Goal: Book appointment/travel/reservation

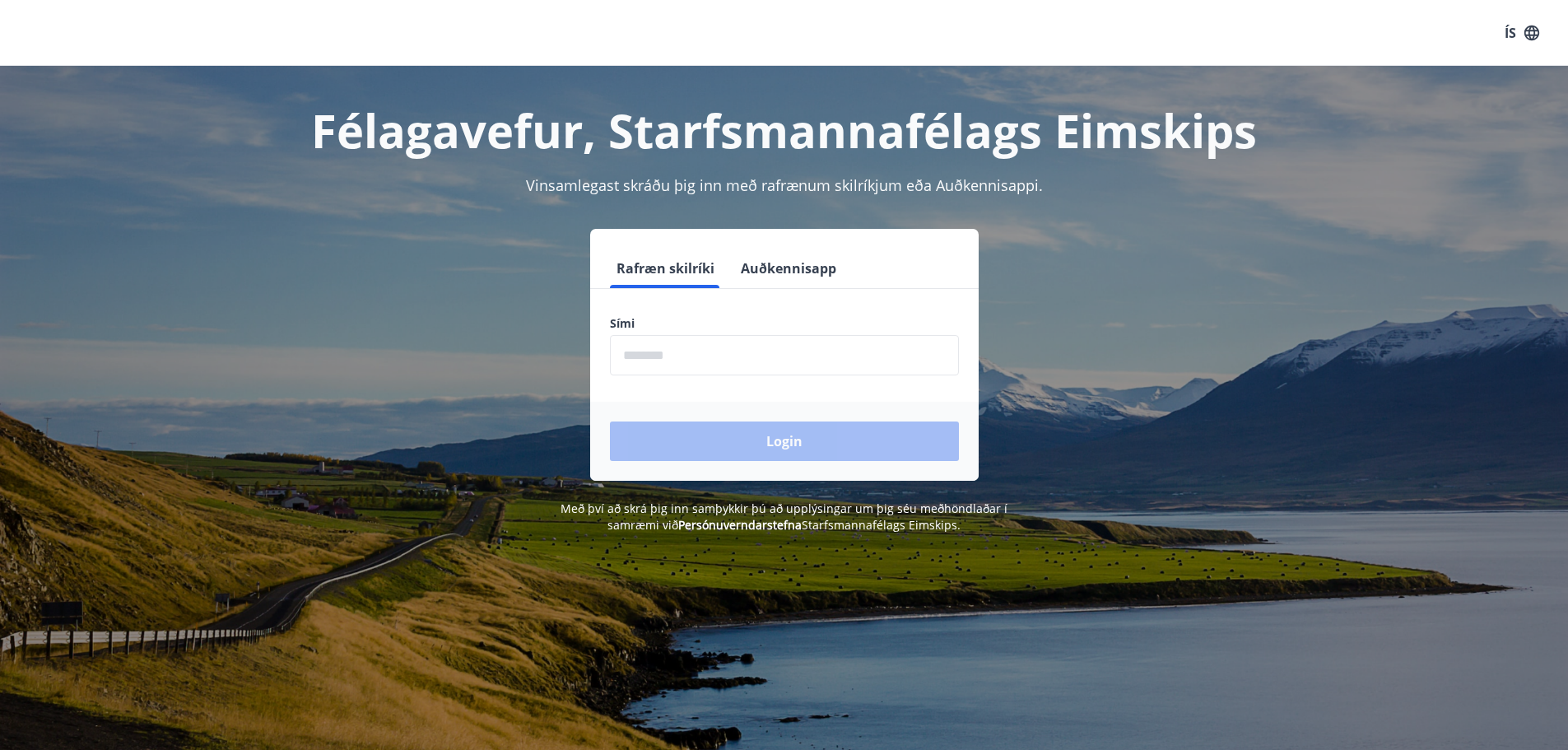
click at [761, 350] on input "phone" at bounding box center [784, 354] width 349 height 40
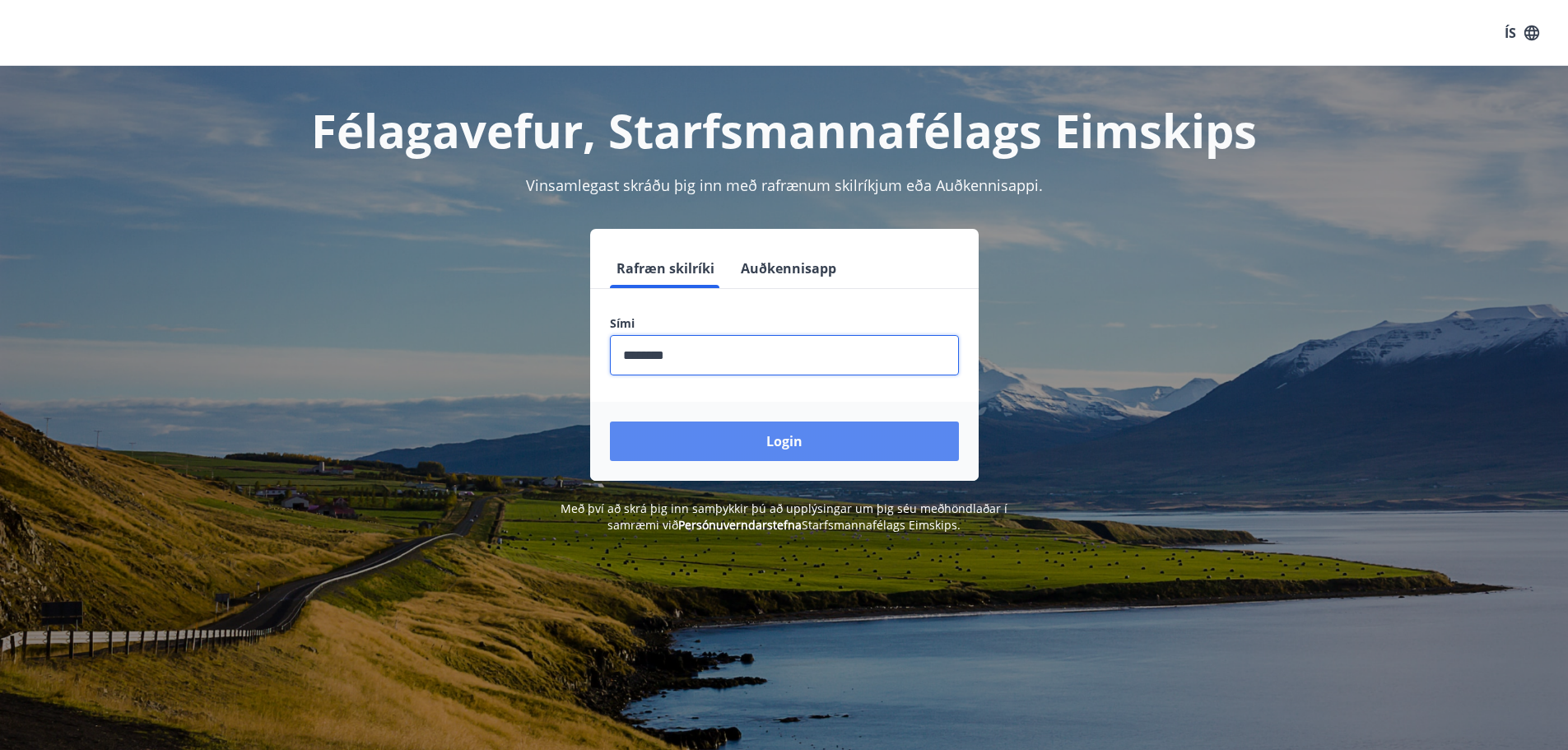
type input "********"
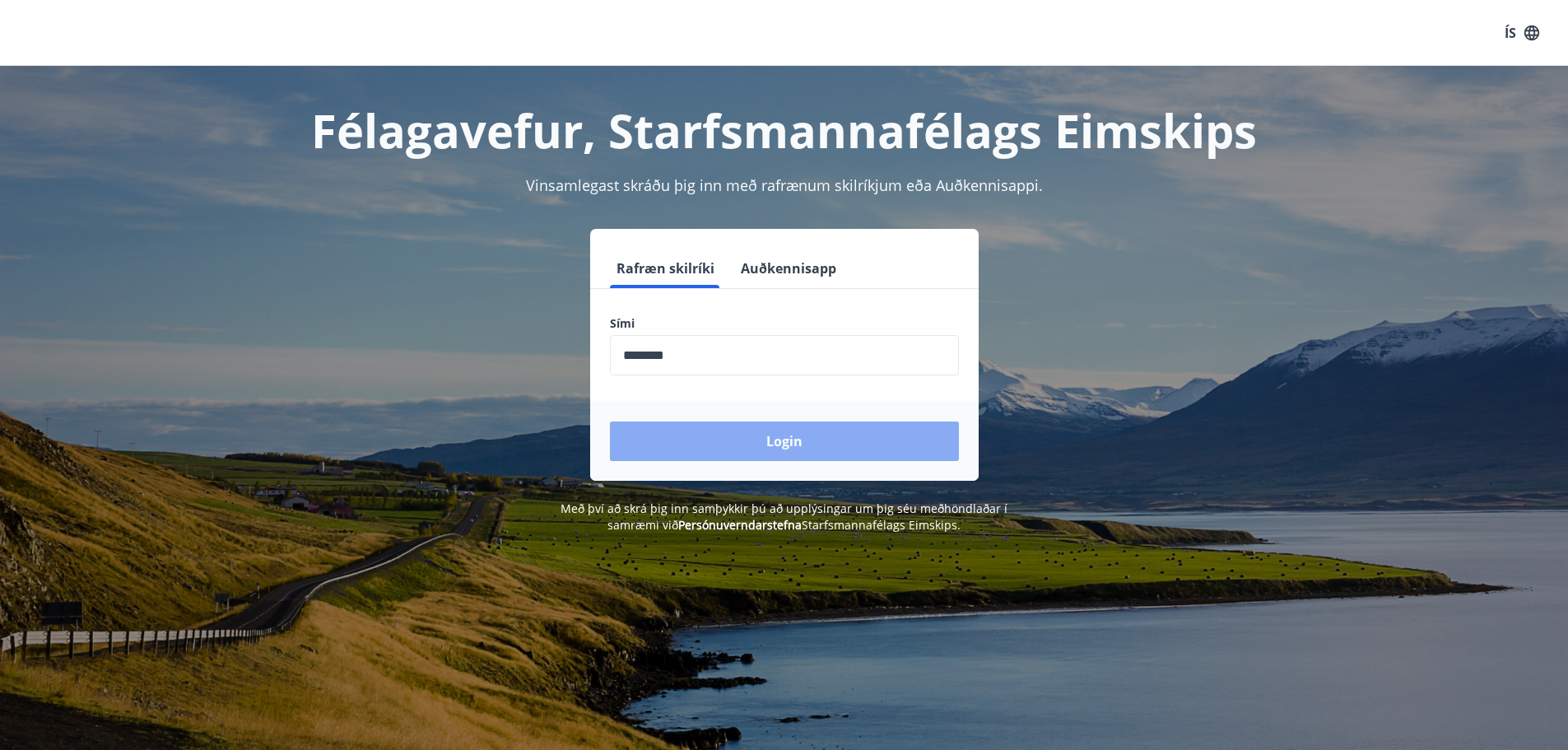
click at [798, 449] on button "Login" at bounding box center [784, 440] width 349 height 39
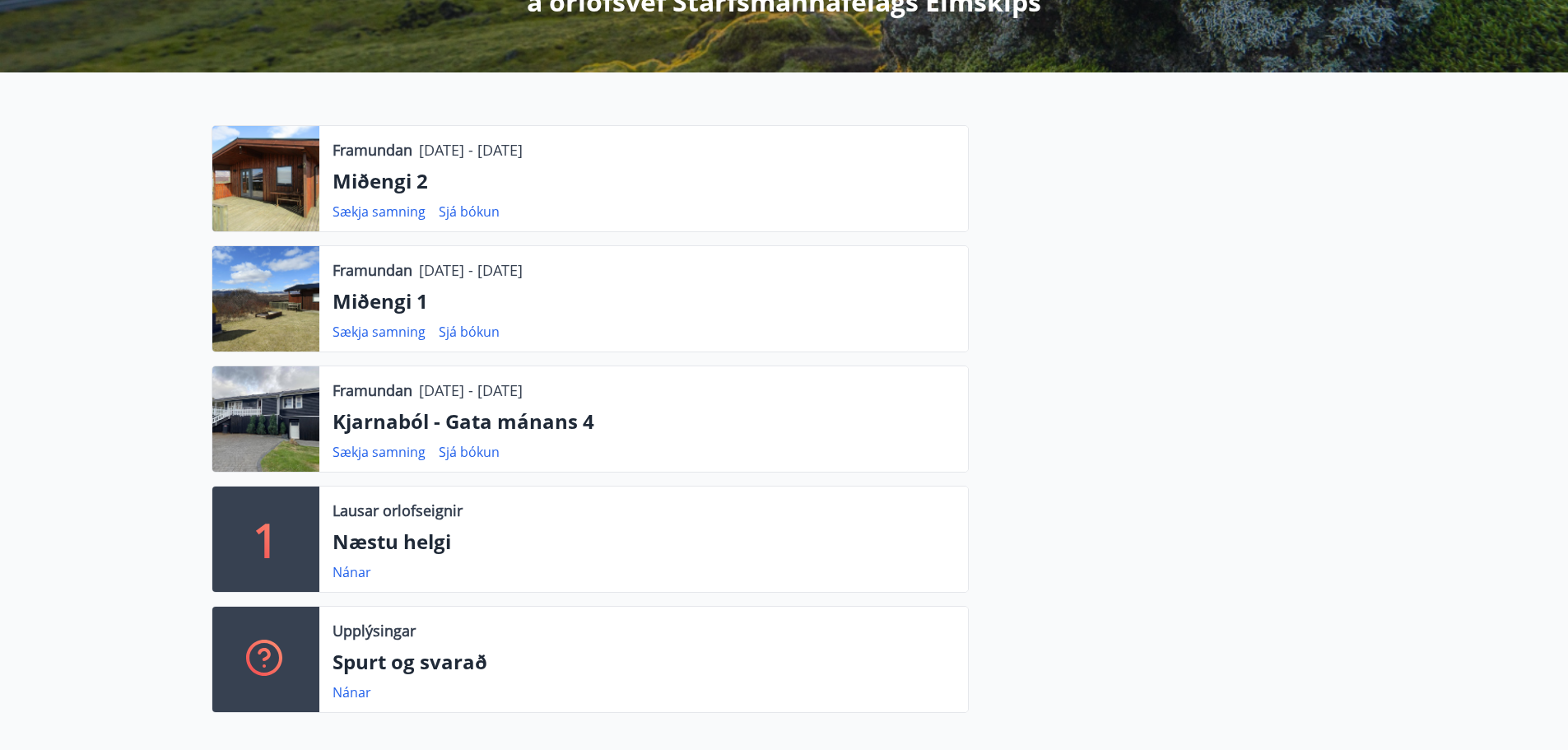
scroll to position [494, 0]
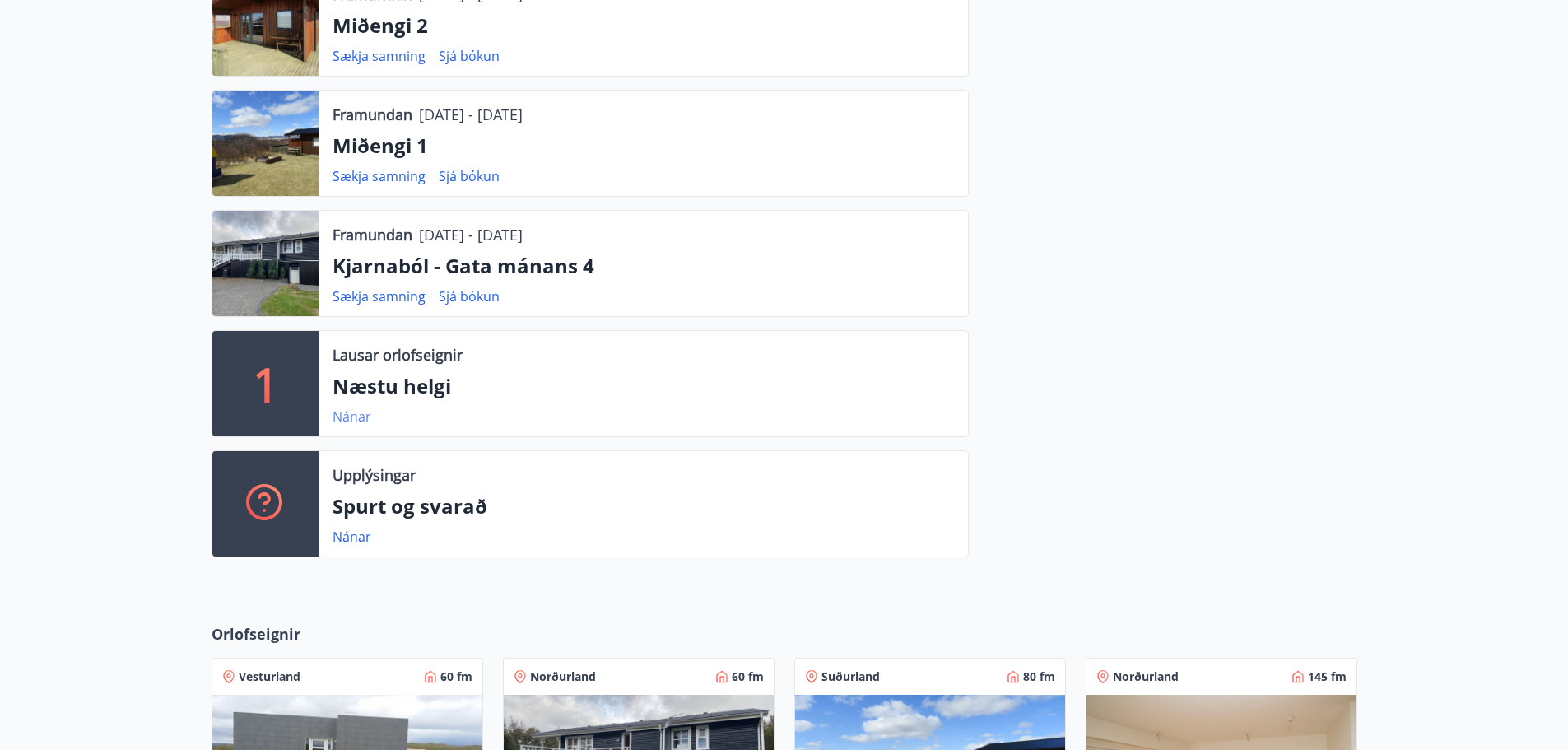
click at [348, 410] on link "Nánar" at bounding box center [352, 416] width 39 height 19
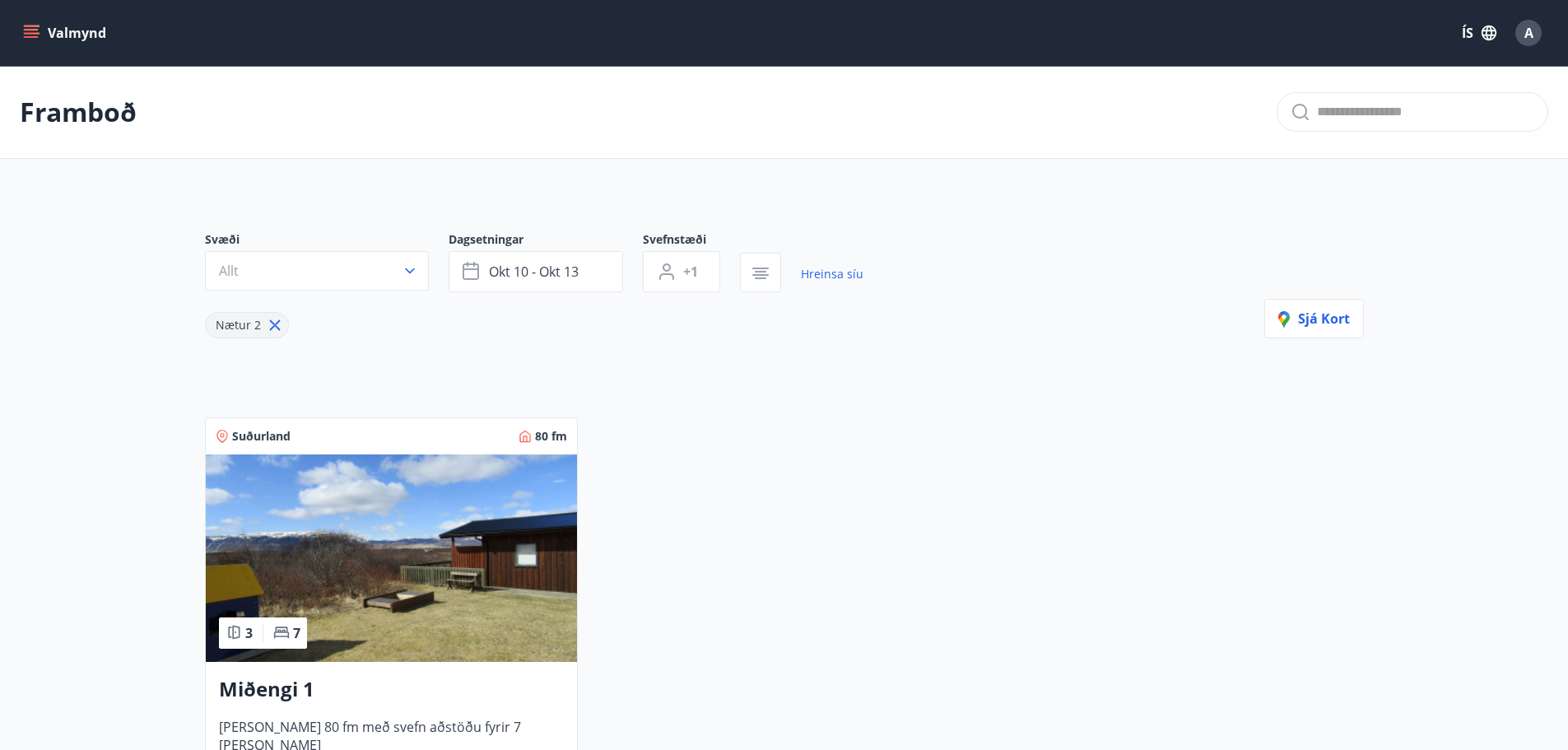
click at [88, 107] on p "Framboð" at bounding box center [78, 111] width 117 height 36
click at [39, 33] on icon "menu" at bounding box center [32, 33] width 19 height 2
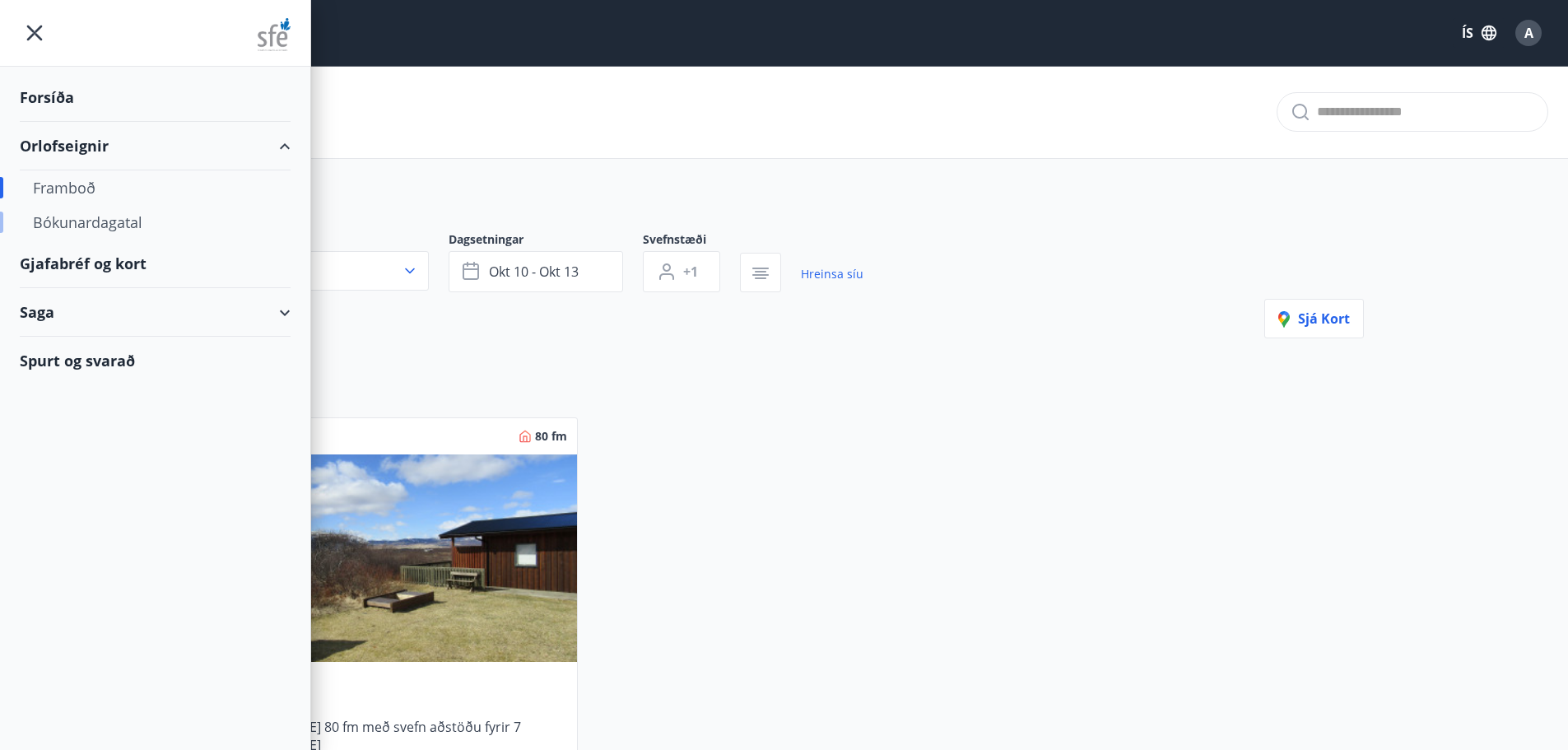
click at [65, 224] on div "Bókunardagatal" at bounding box center [155, 222] width 244 height 34
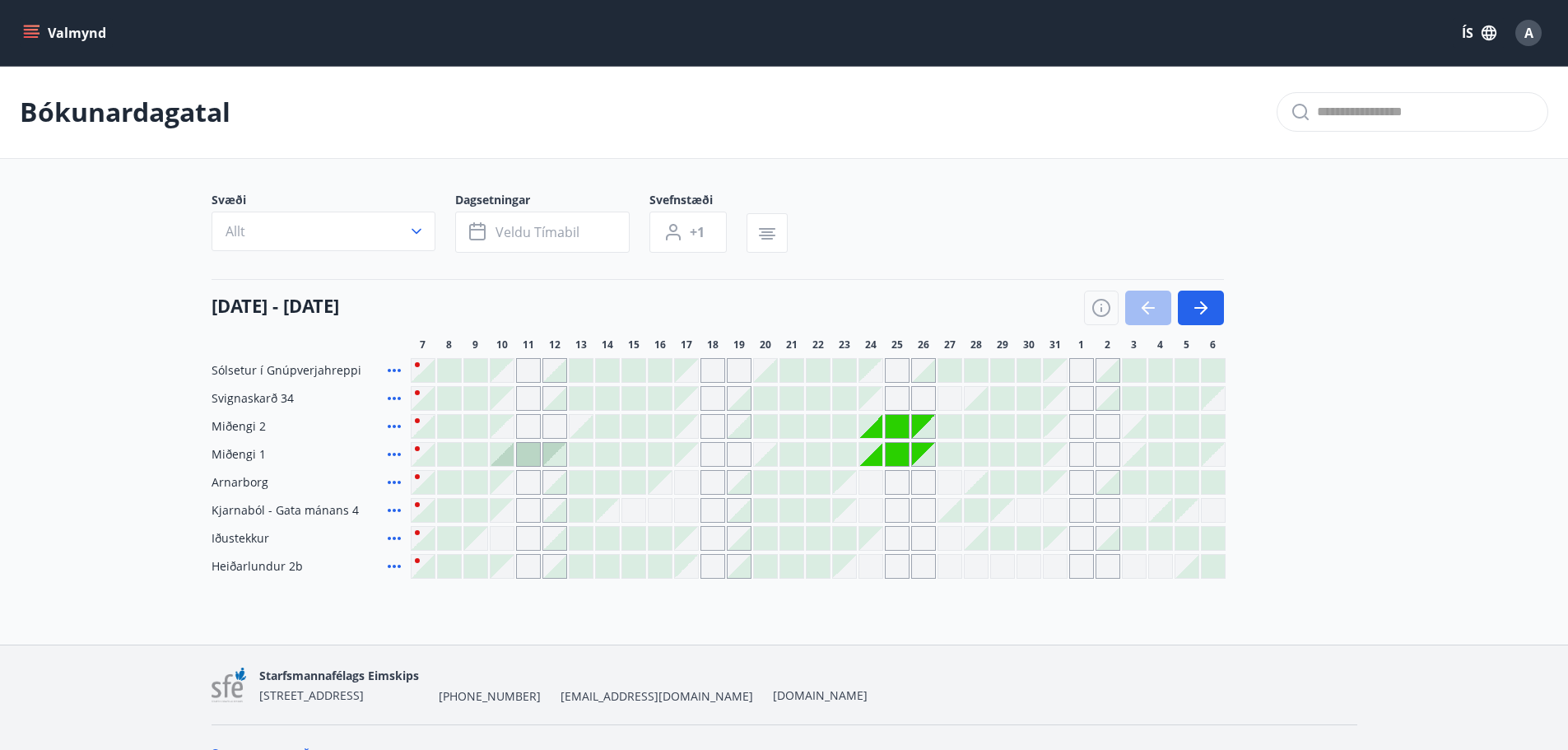
click at [1140, 316] on div at bounding box center [1154, 307] width 140 height 34
click at [778, 312] on div "[DATE] - [DATE]" at bounding box center [718, 302] width 1012 height 46
click at [1197, 308] on icon "button" at bounding box center [1201, 308] width 13 height 2
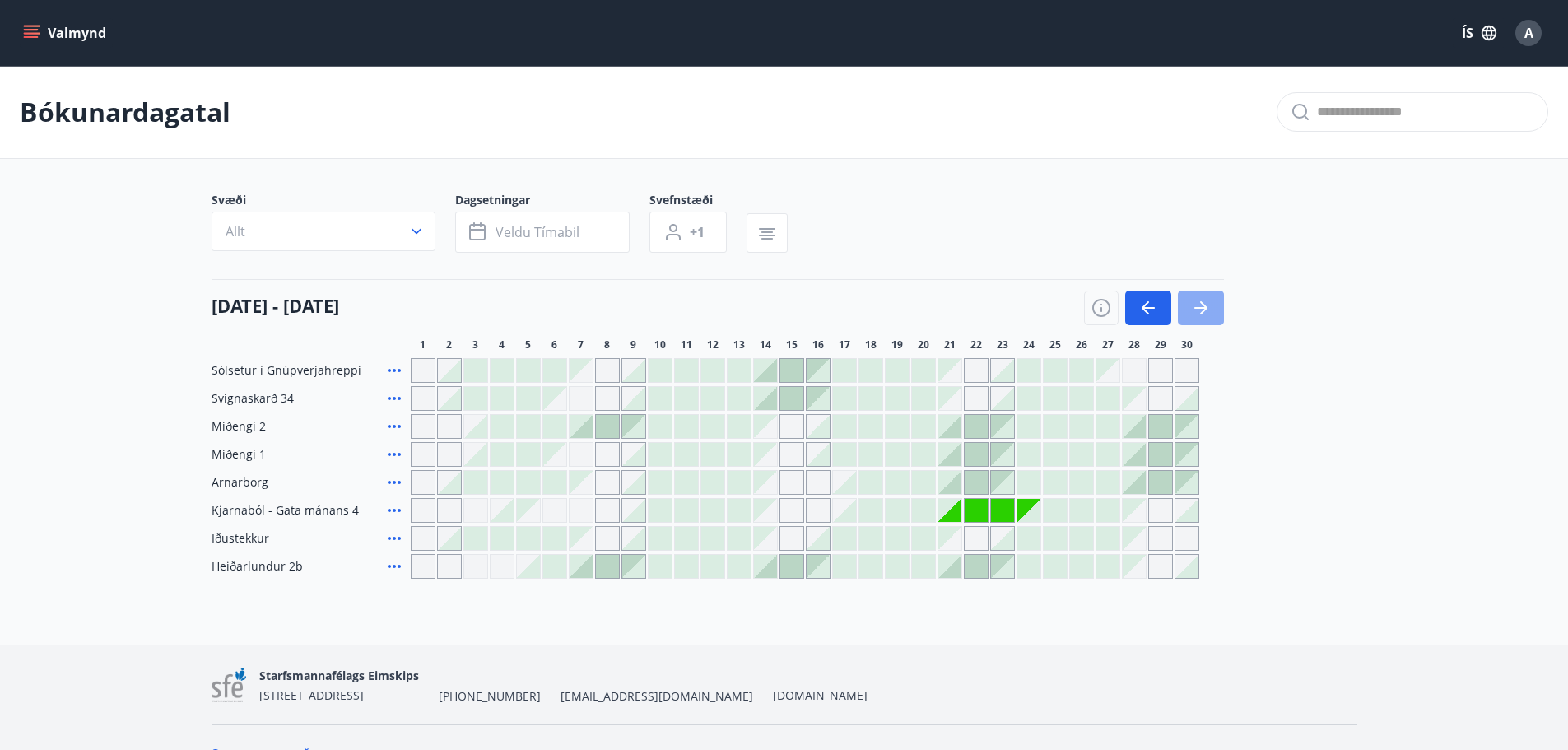
click at [1197, 308] on icon "button" at bounding box center [1201, 308] width 13 height 2
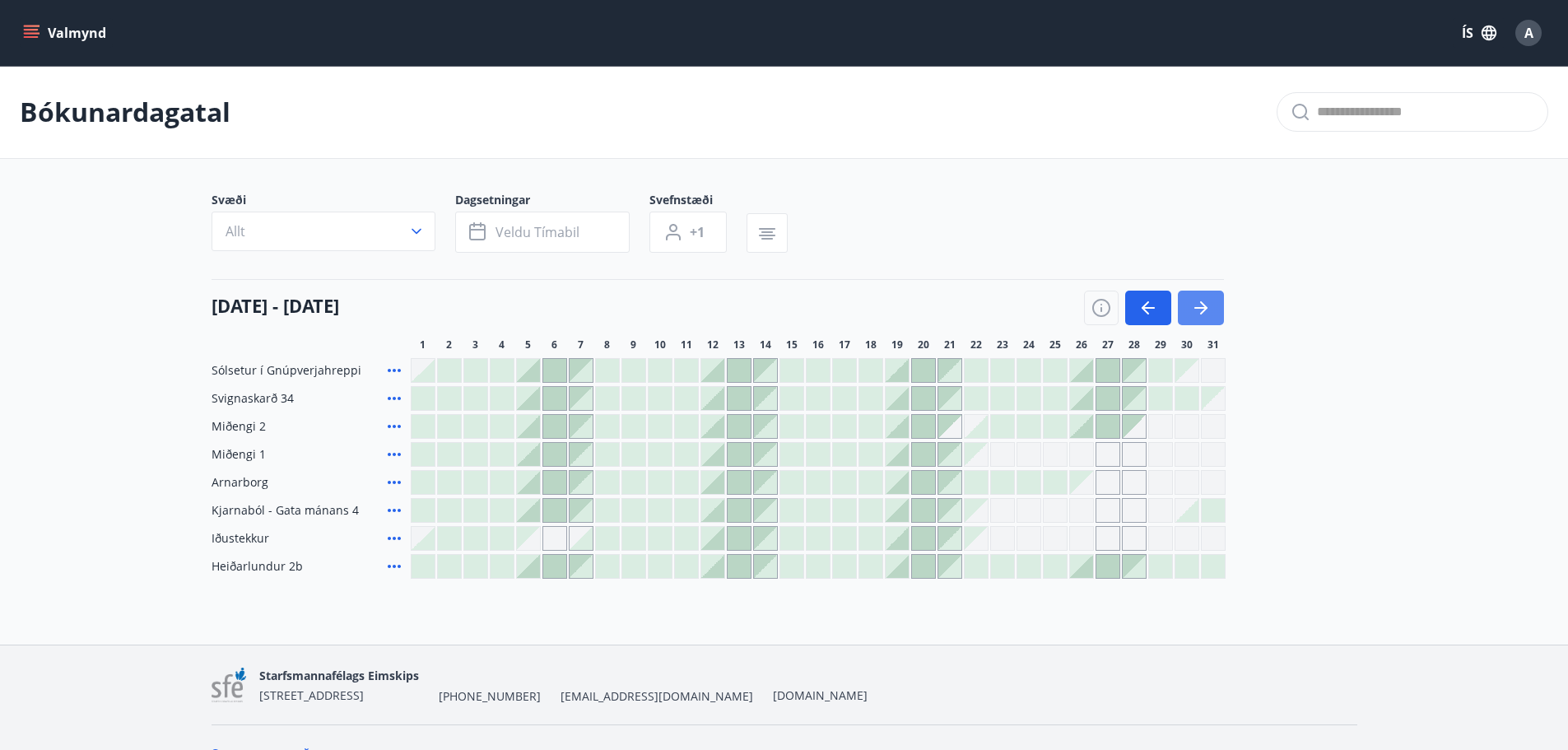
click at [1198, 306] on icon "button" at bounding box center [1201, 308] width 20 height 20
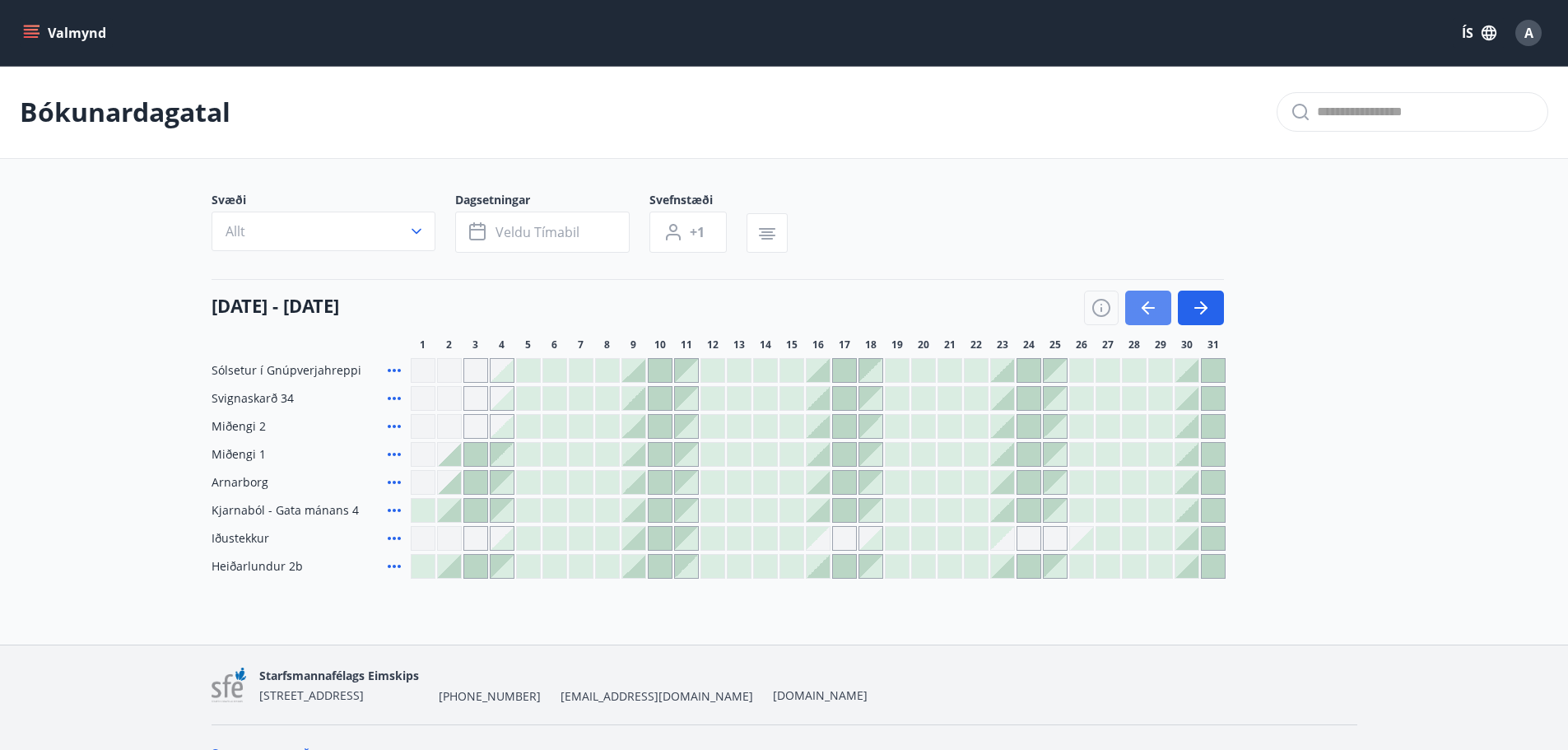
click at [1154, 310] on icon "button" at bounding box center [1148, 308] width 20 height 20
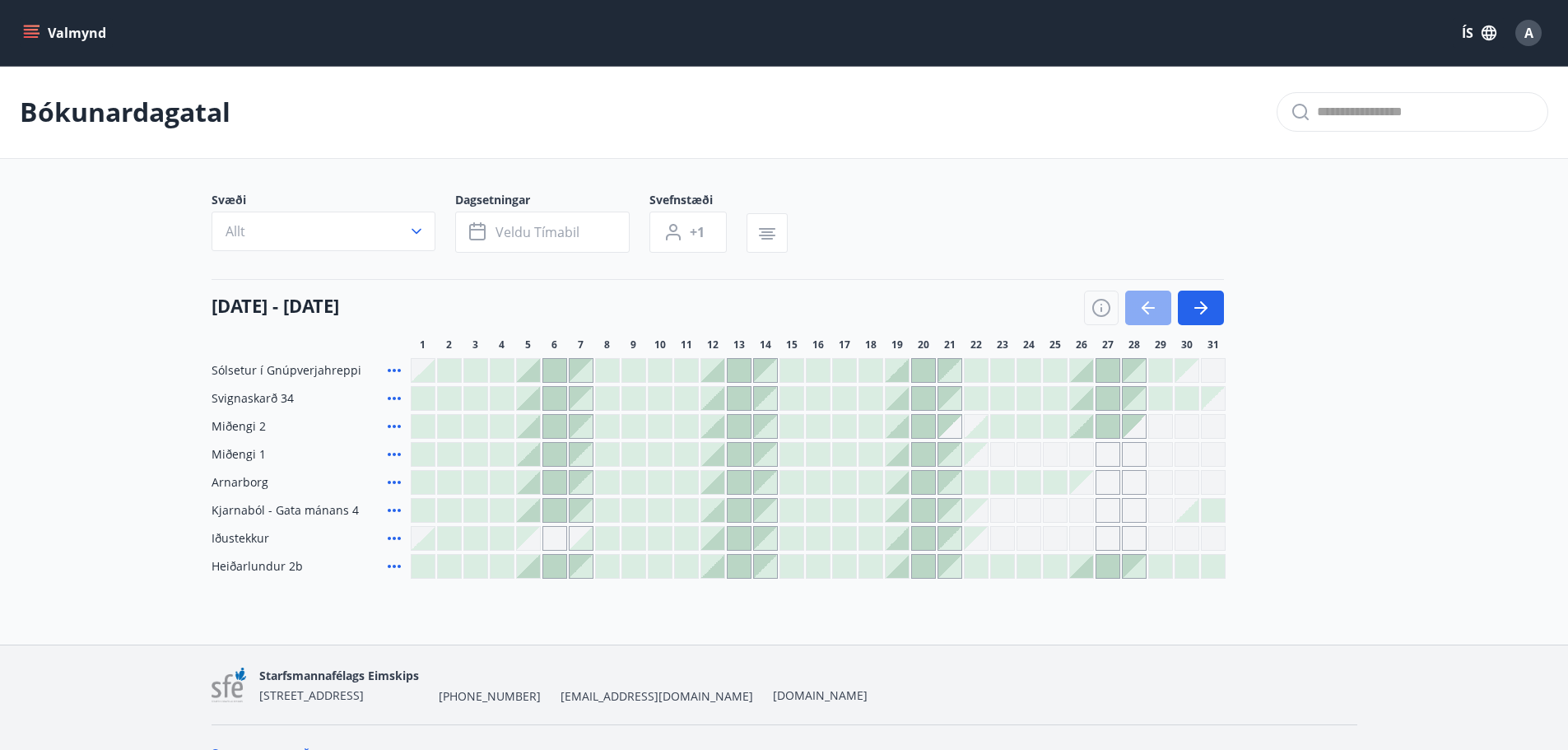
click at [1154, 310] on icon "button" at bounding box center [1148, 308] width 20 height 20
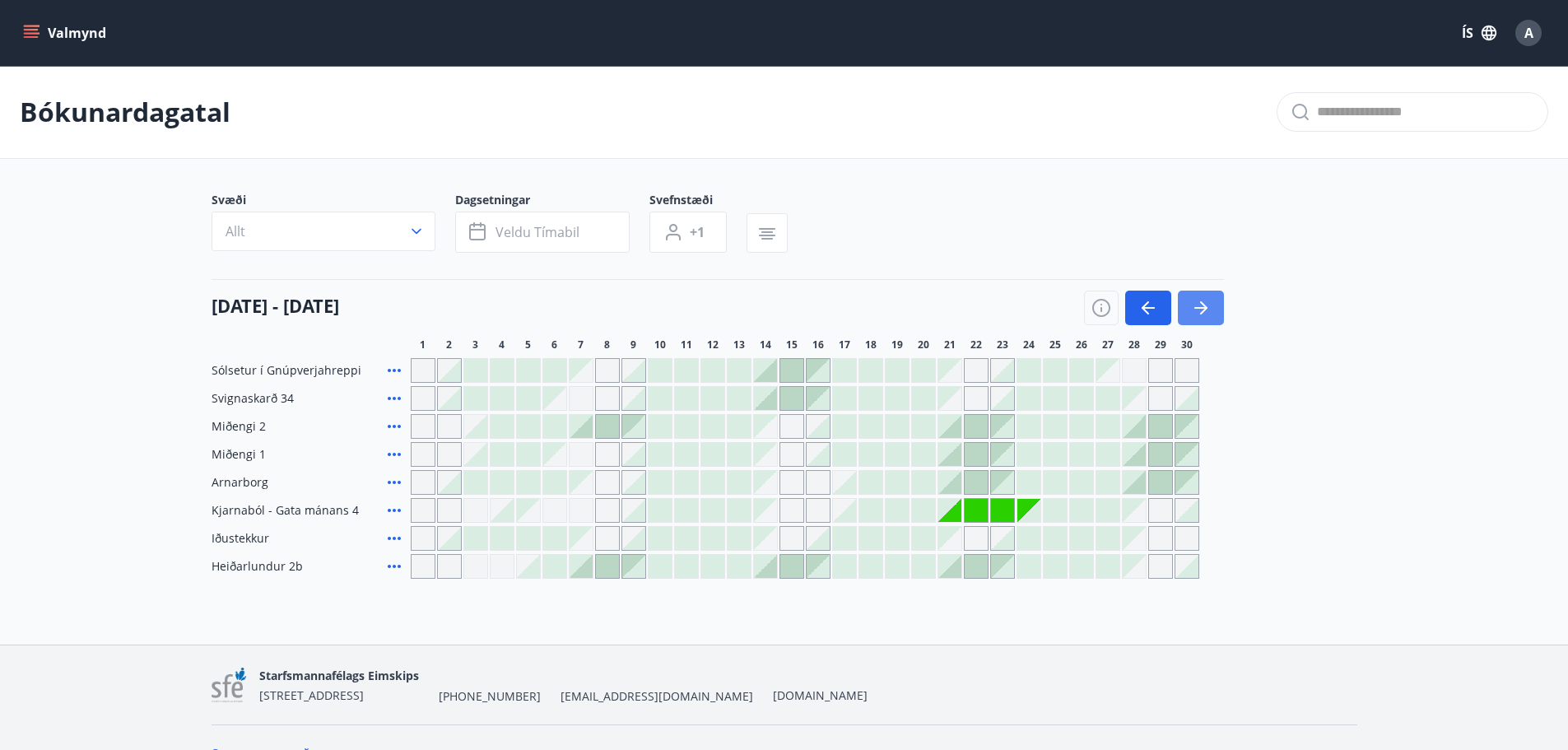
click at [1199, 308] on icon "button" at bounding box center [1201, 308] width 13 height 2
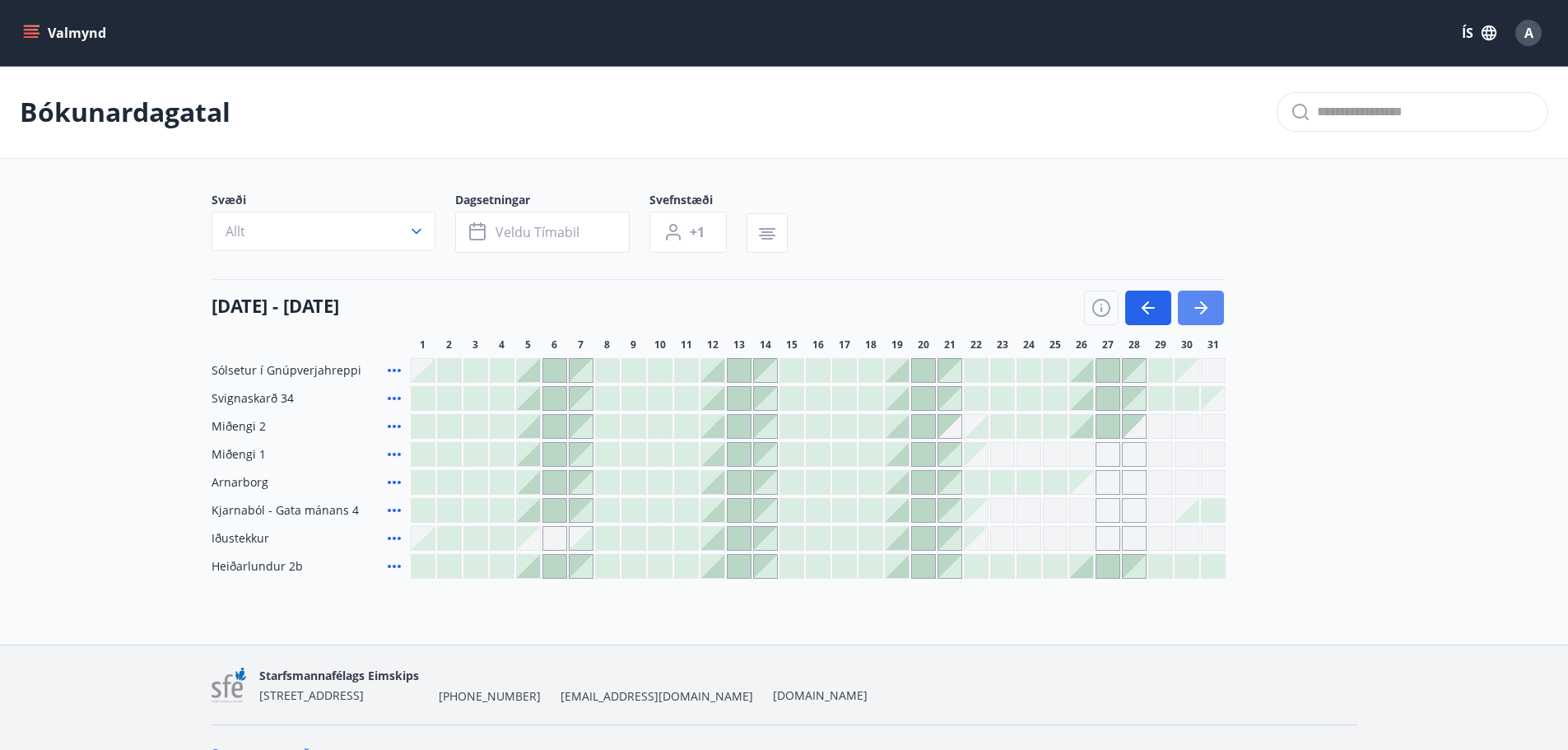
click at [1199, 308] on icon "button" at bounding box center [1201, 308] width 13 height 2
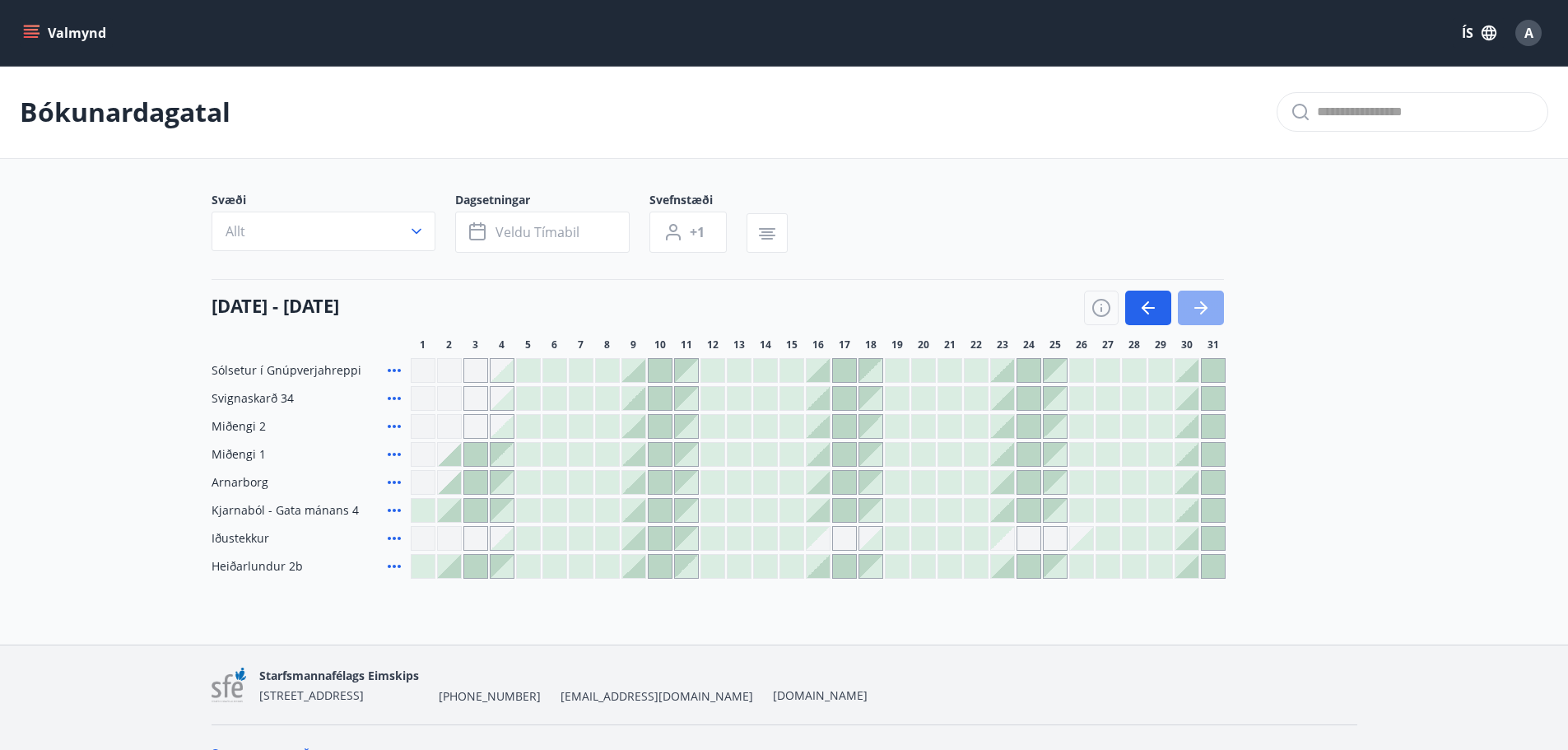
click at [1199, 308] on icon "button" at bounding box center [1201, 308] width 13 height 2
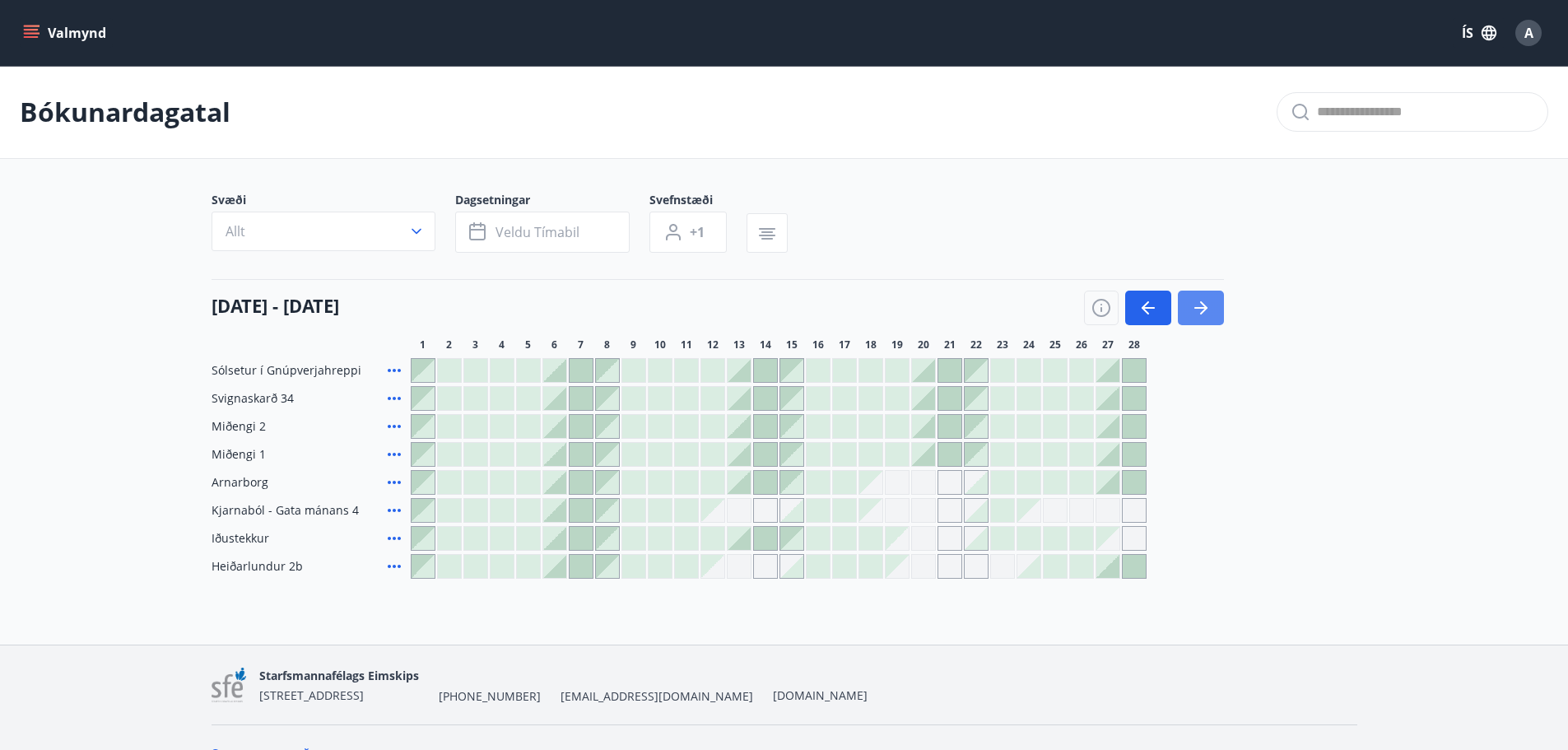
click at [1199, 308] on icon "button" at bounding box center [1201, 308] width 13 height 2
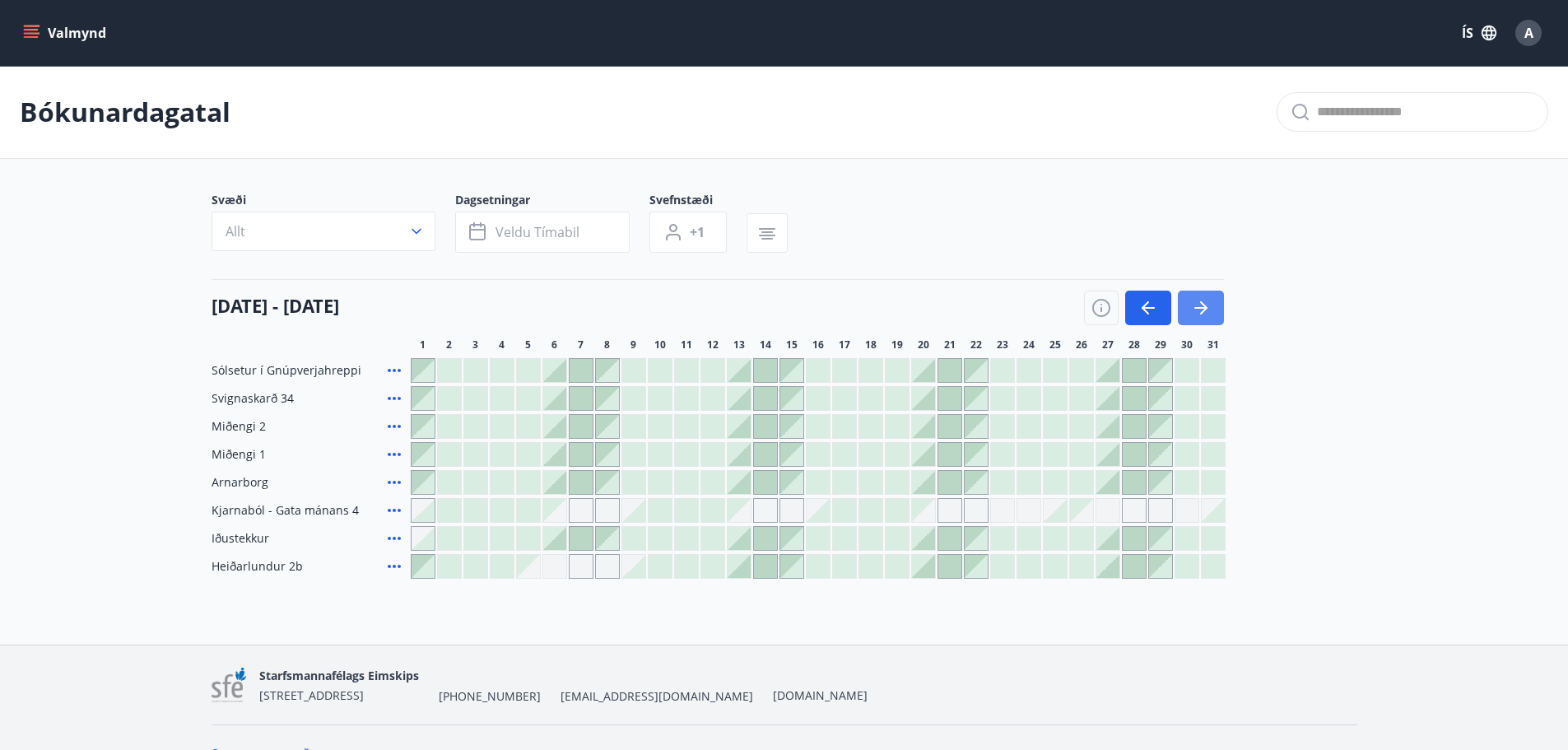
click at [1199, 308] on icon "button" at bounding box center [1201, 308] width 13 height 2
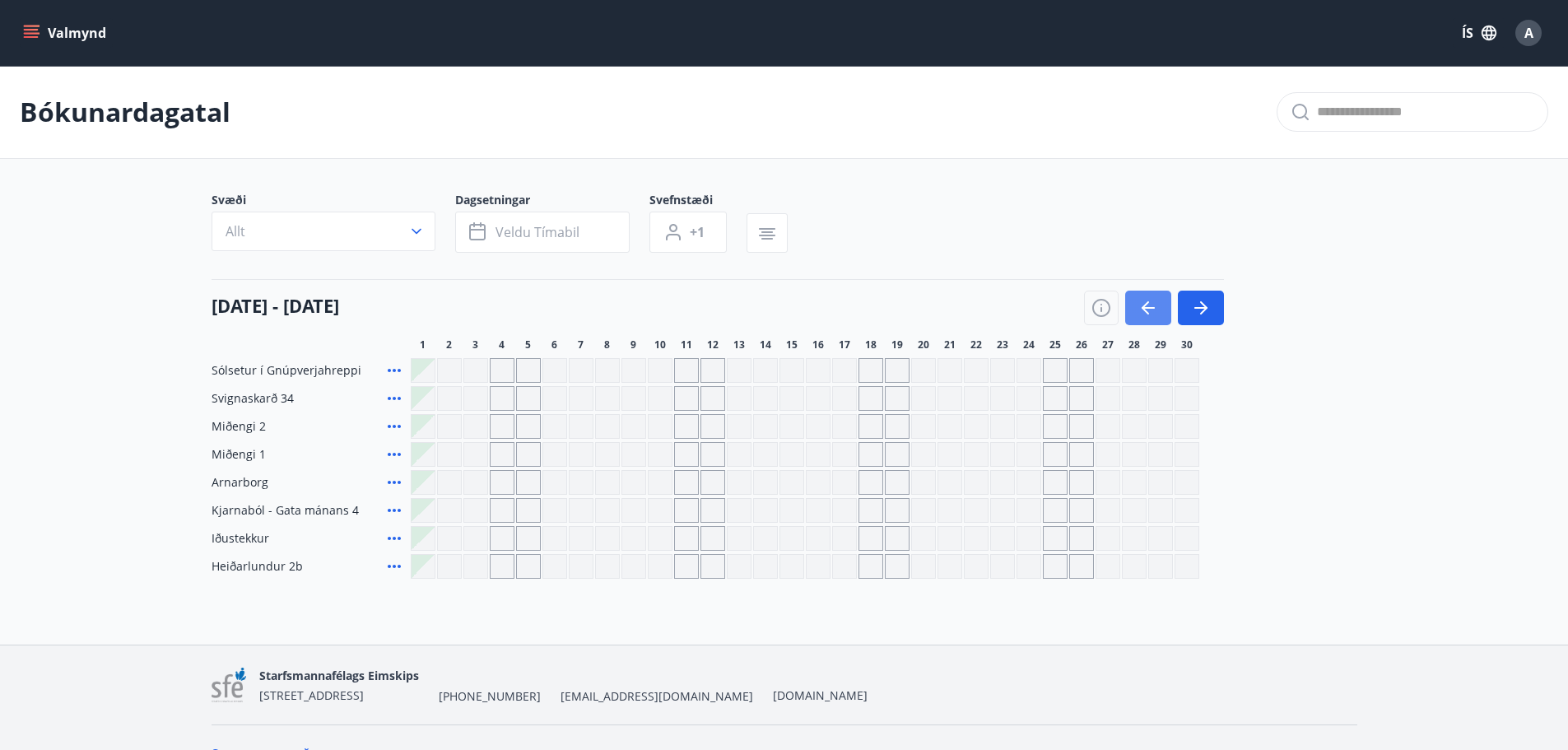
click at [1140, 313] on icon "button" at bounding box center [1148, 308] width 20 height 20
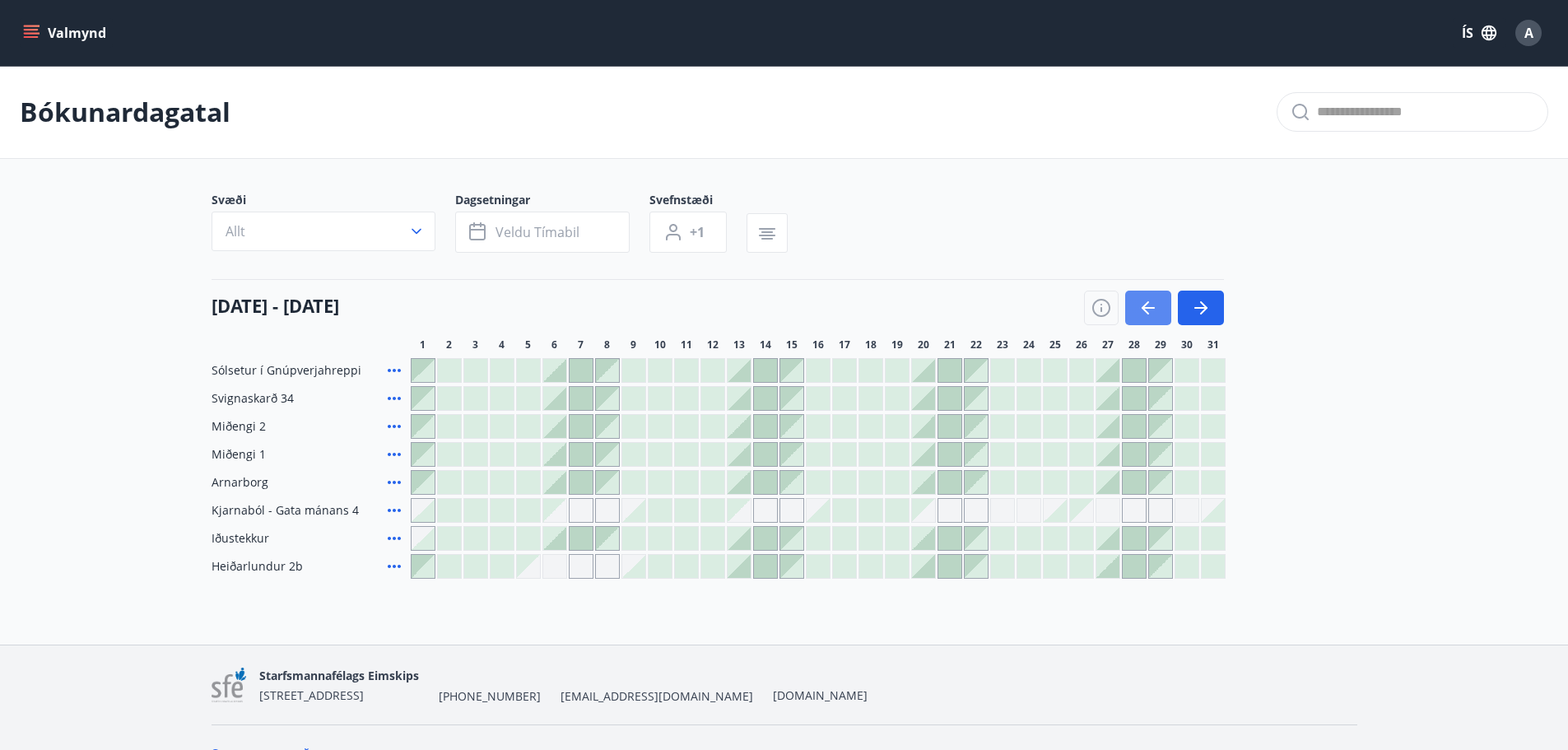
click at [1140, 313] on icon "button" at bounding box center [1148, 308] width 20 height 20
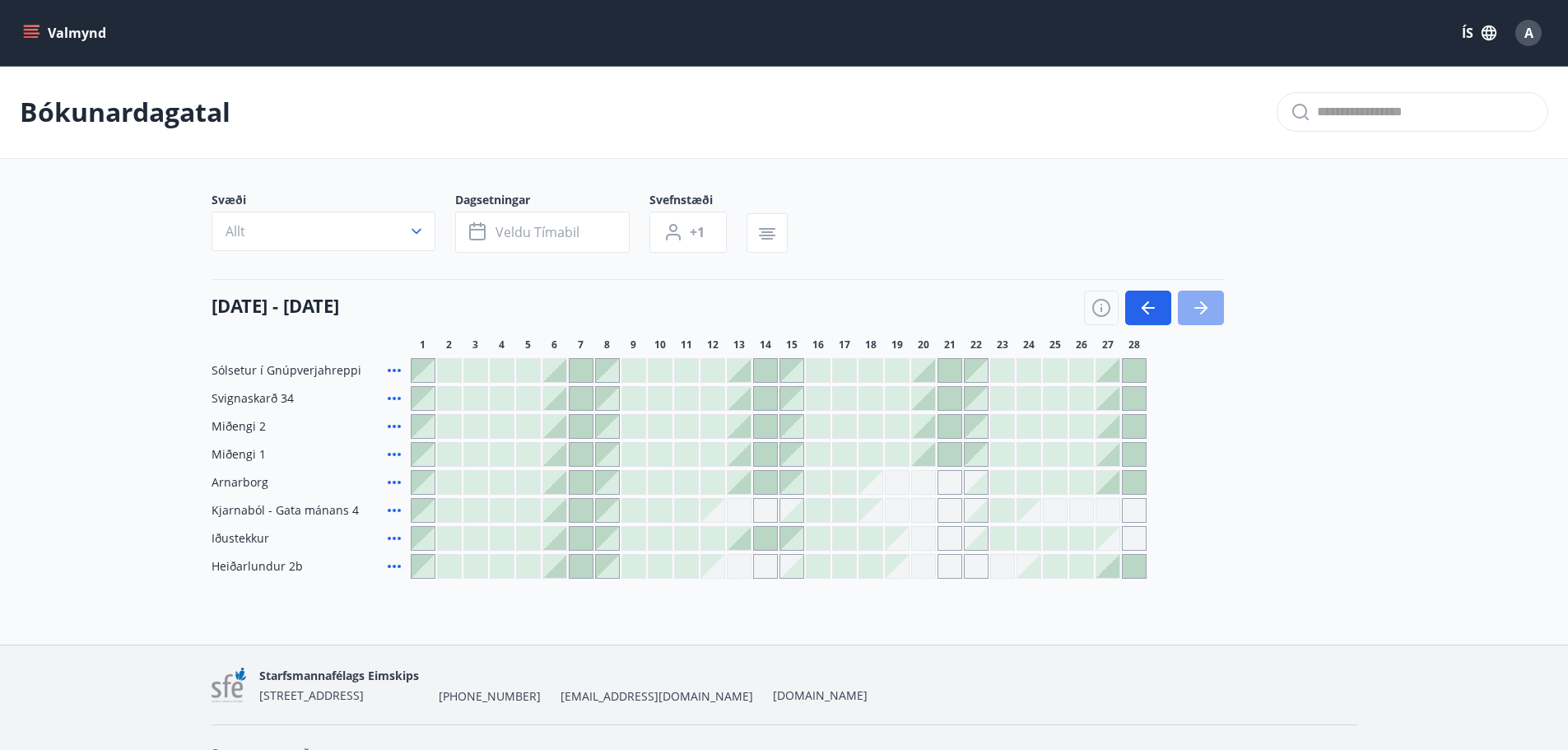
click at [1195, 311] on icon "button" at bounding box center [1201, 308] width 20 height 20
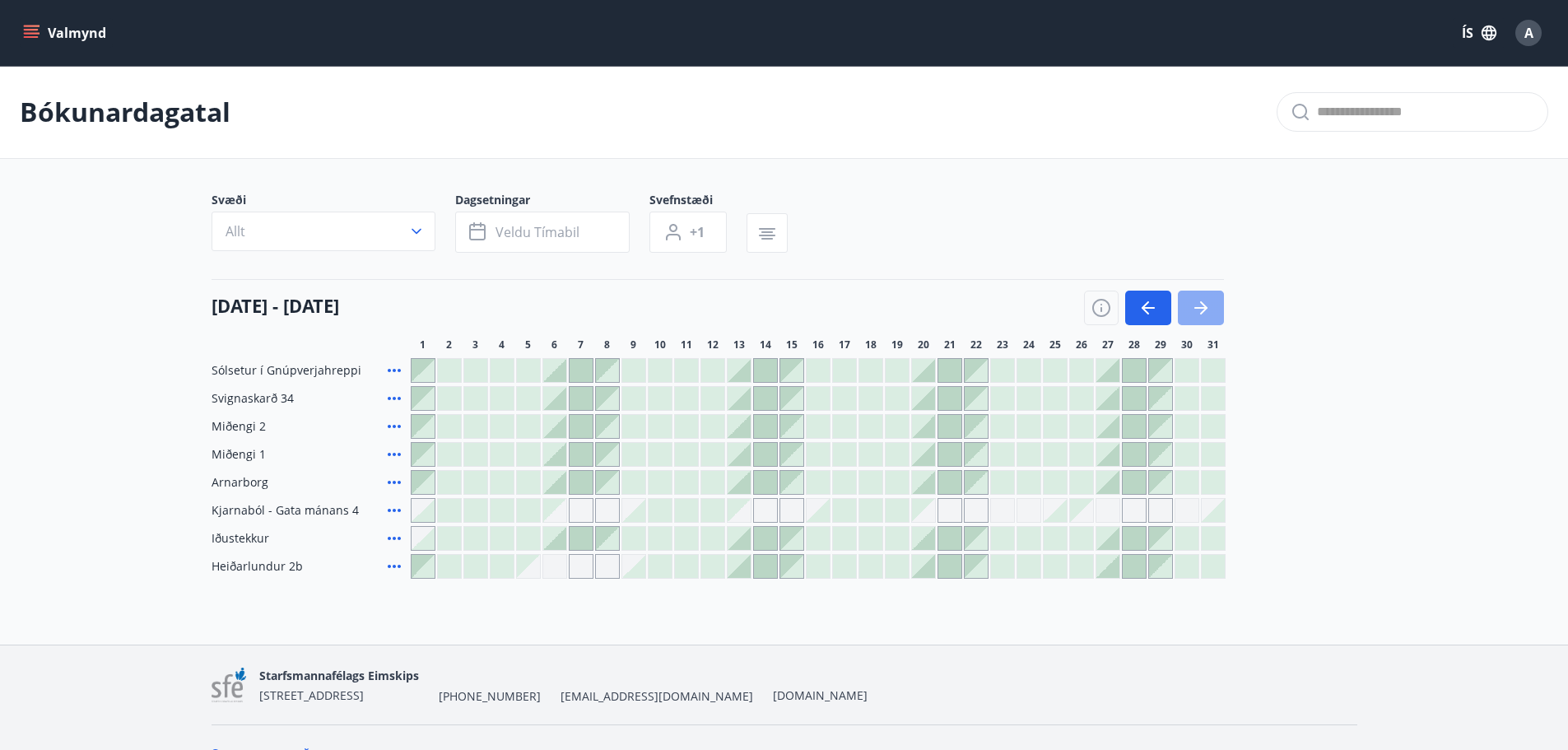
click at [1195, 311] on icon "button" at bounding box center [1201, 308] width 20 height 20
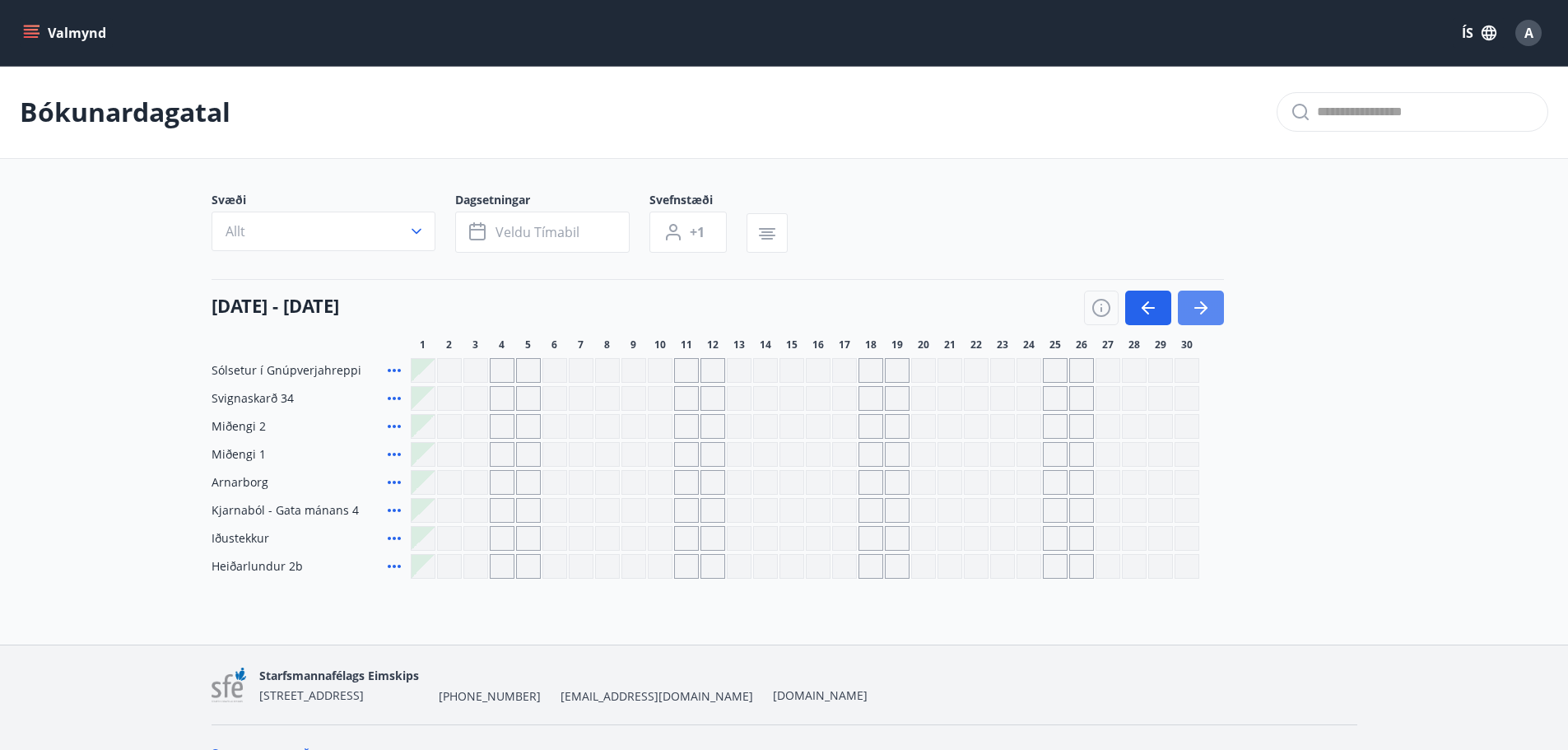
click at [1195, 311] on icon "button" at bounding box center [1201, 308] width 20 height 20
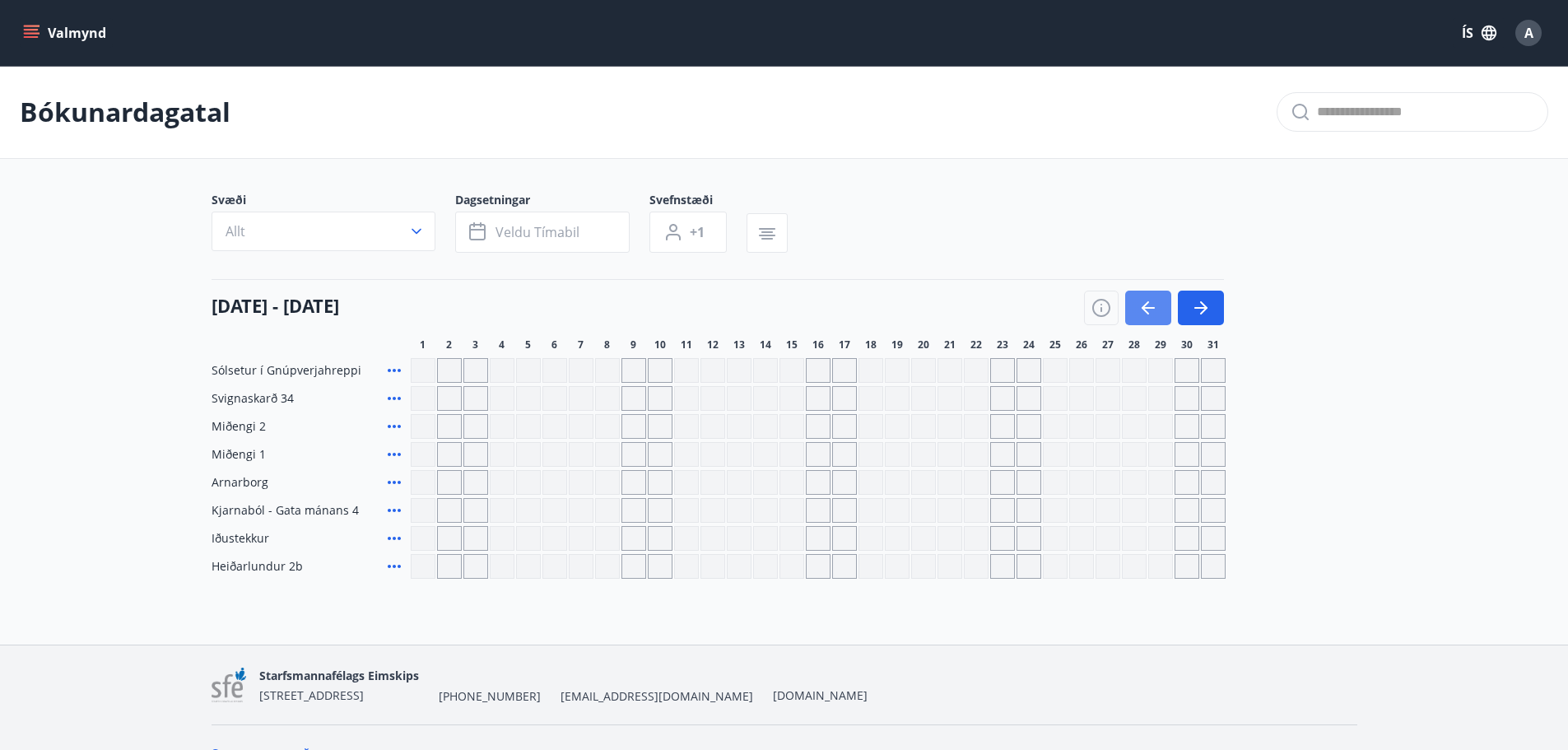
click at [1149, 311] on icon "button" at bounding box center [1148, 308] width 20 height 20
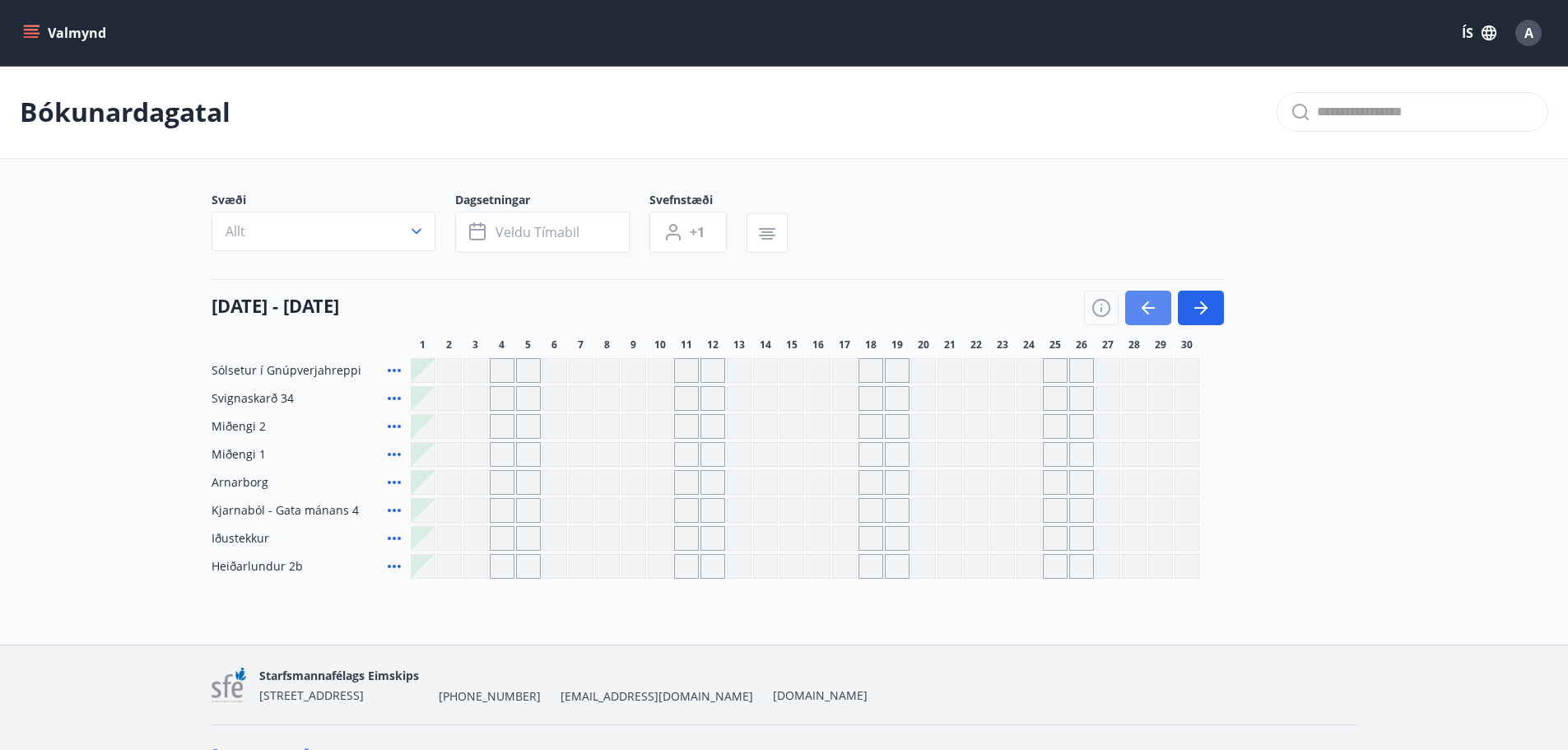
click at [1149, 311] on icon "button" at bounding box center [1148, 308] width 20 height 20
